Goal: Information Seeking & Learning: Check status

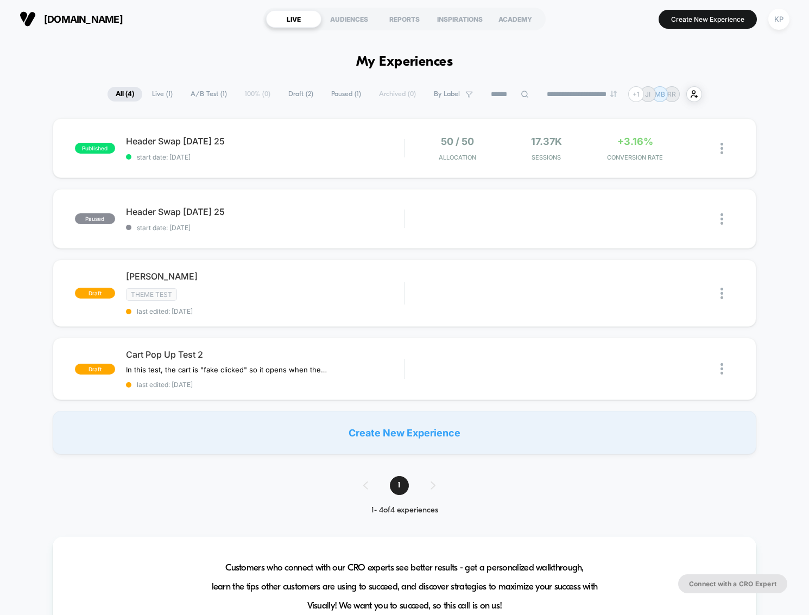
click at [35, 187] on div "published Header Swap [DATE] 25 start date: [DATE] 50 / 50 Allocation 17.37k Se…" at bounding box center [404, 286] width 809 height 336
click at [544, 144] on span "17.37k" at bounding box center [546, 141] width 31 height 11
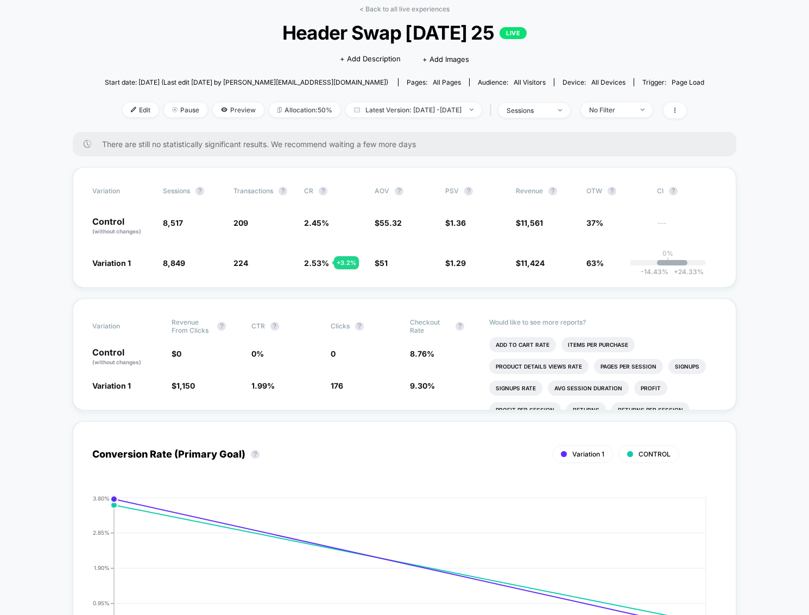
scroll to position [72, 0]
